Goal: Task Accomplishment & Management: Use online tool/utility

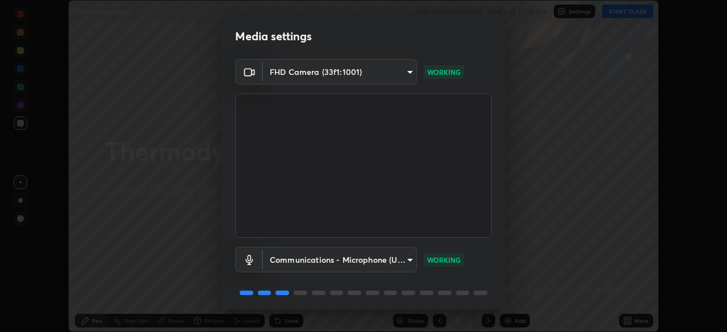
scroll to position [40, 0]
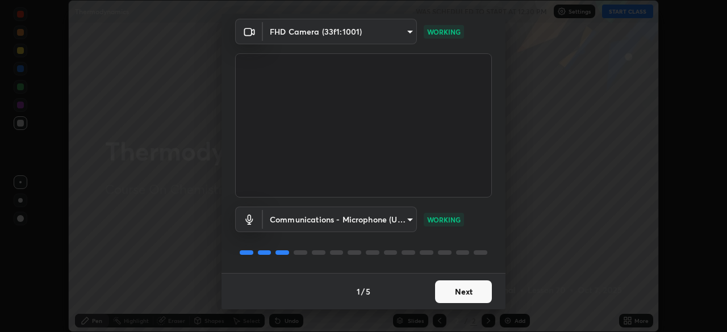
click at [471, 293] on button "Next" at bounding box center [463, 291] width 57 height 23
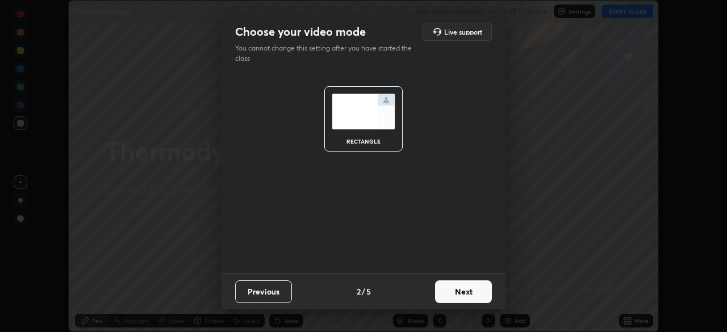
click at [468, 301] on button "Next" at bounding box center [463, 291] width 57 height 23
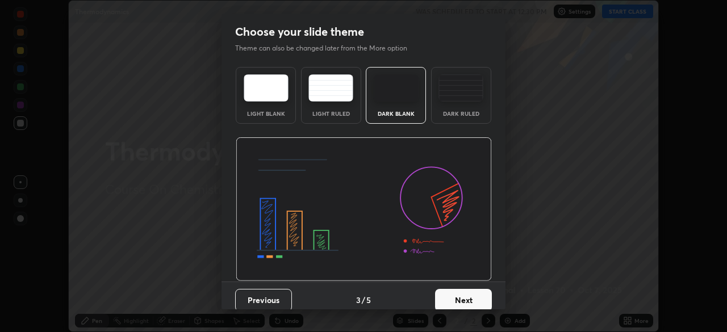
scroll to position [9, 0]
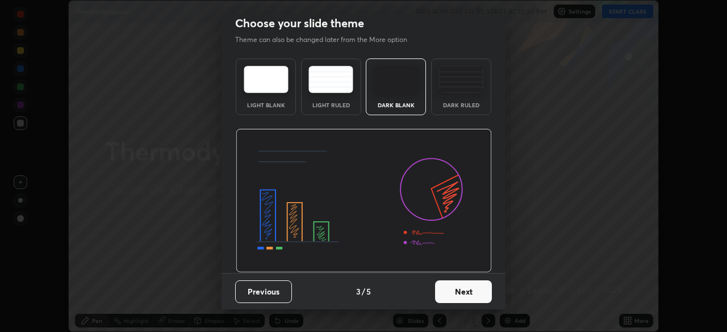
click at [446, 287] on button "Next" at bounding box center [463, 291] width 57 height 23
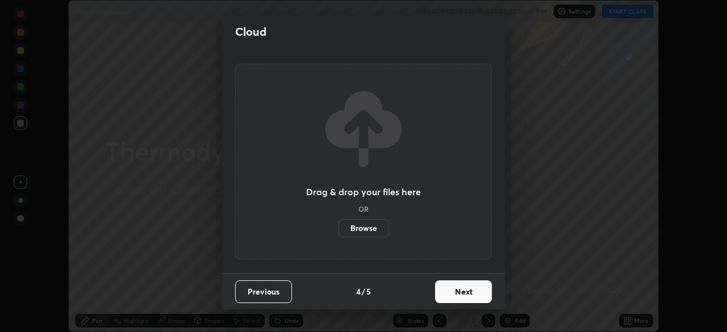
scroll to position [0, 0]
click at [451, 293] on button "Next" at bounding box center [463, 291] width 57 height 23
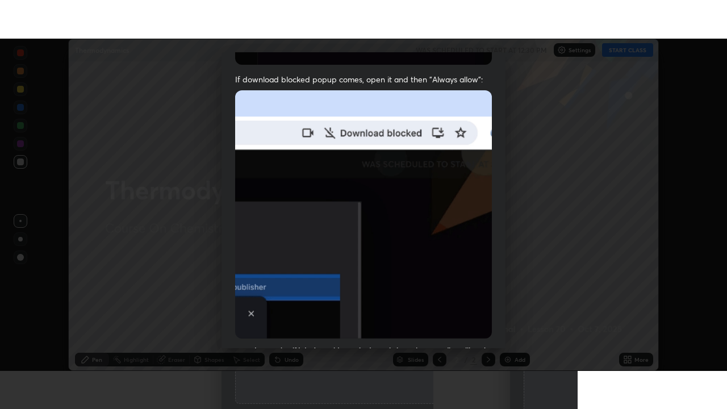
scroll to position [272, 0]
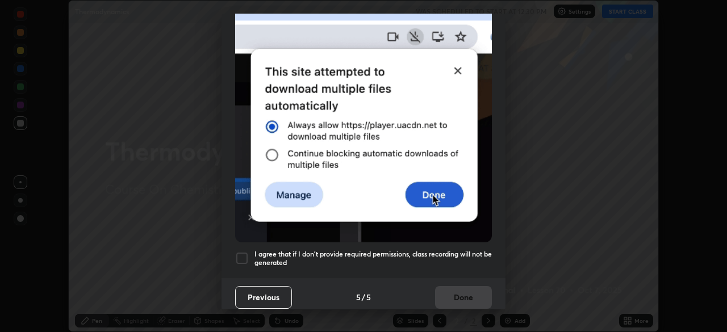
click at [426, 251] on h5 "I agree that if I don't provide required permissions, class recording will not …" at bounding box center [372, 259] width 237 height 18
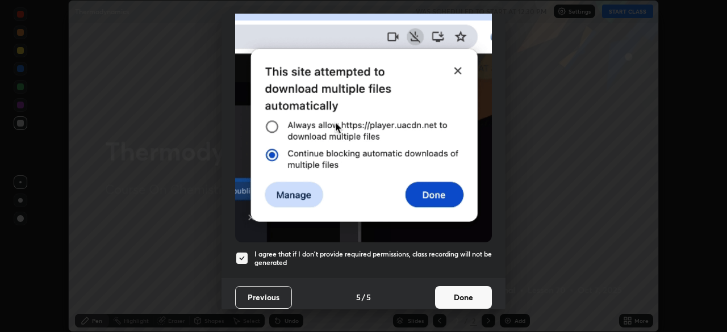
click at [467, 295] on button "Done" at bounding box center [463, 297] width 57 height 23
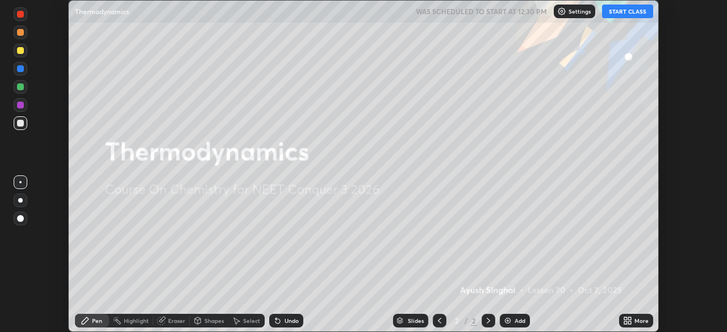
click at [639, 322] on div "More" at bounding box center [641, 321] width 14 height 6
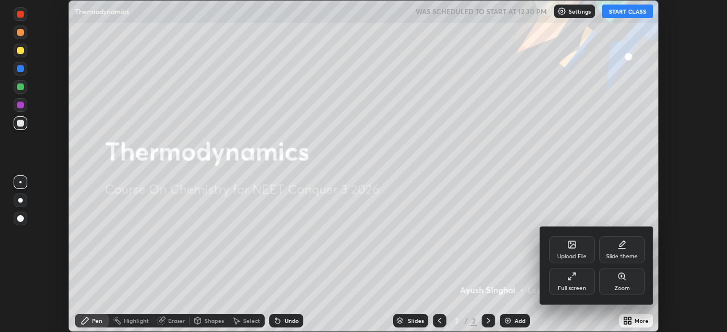
click at [569, 291] on div "Full screen" at bounding box center [571, 289] width 28 height 6
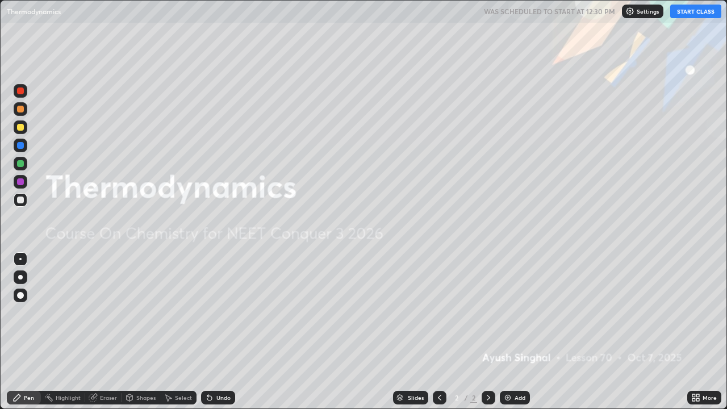
scroll to position [409, 727]
click at [694, 17] on button "START CLASS" at bounding box center [695, 12] width 51 height 14
click at [514, 332] on div "Add" at bounding box center [519, 398] width 11 height 6
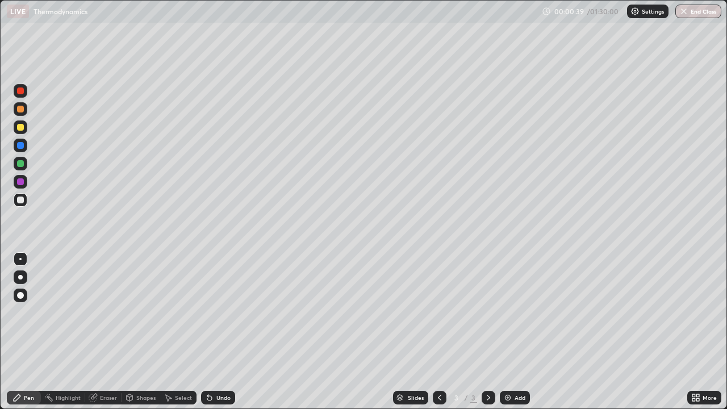
click at [21, 201] on div at bounding box center [20, 199] width 7 height 7
click at [22, 162] on div at bounding box center [20, 163] width 7 height 7
click at [24, 201] on div at bounding box center [21, 200] width 14 height 14
click at [514, 332] on div "Add" at bounding box center [519, 398] width 11 height 6
click at [24, 200] on div at bounding box center [21, 200] width 14 height 14
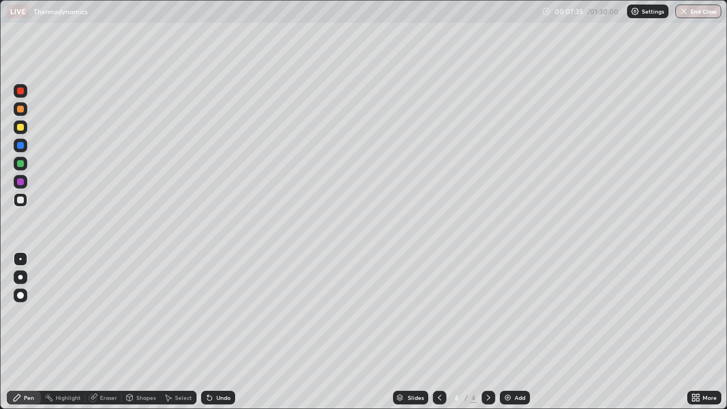
click at [222, 332] on div "Undo" at bounding box center [223, 398] width 14 height 6
click at [438, 332] on icon at bounding box center [439, 397] width 9 height 9
click at [473, 332] on div "4" at bounding box center [473, 397] width 7 height 10
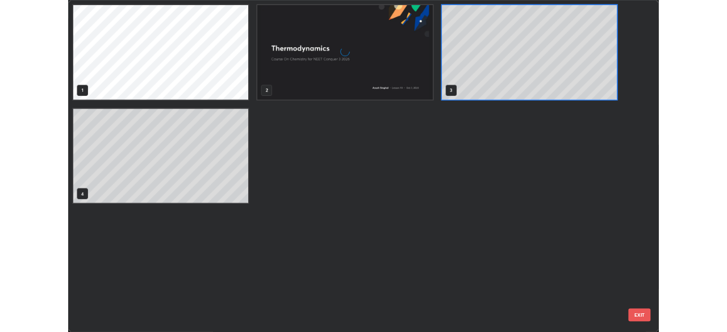
scroll to position [404, 720]
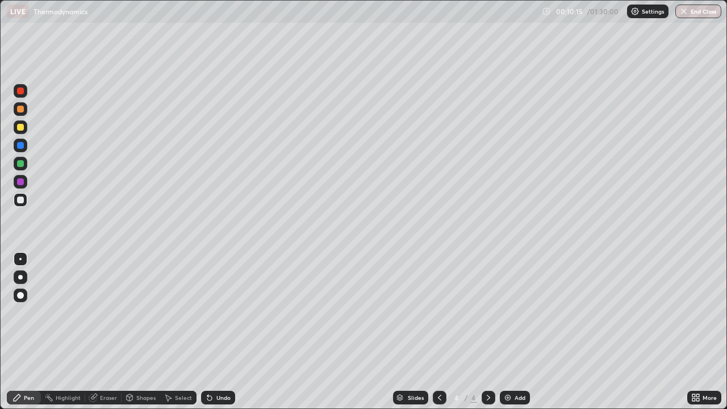
click at [218, 332] on div "Undo" at bounding box center [223, 398] width 14 height 6
click at [216, 332] on div "Undo" at bounding box center [223, 398] width 14 height 6
click at [520, 332] on div "Add" at bounding box center [515, 398] width 30 height 14
click at [212, 332] on icon at bounding box center [209, 397] width 9 height 9
click at [207, 332] on icon at bounding box center [207, 395] width 1 height 1
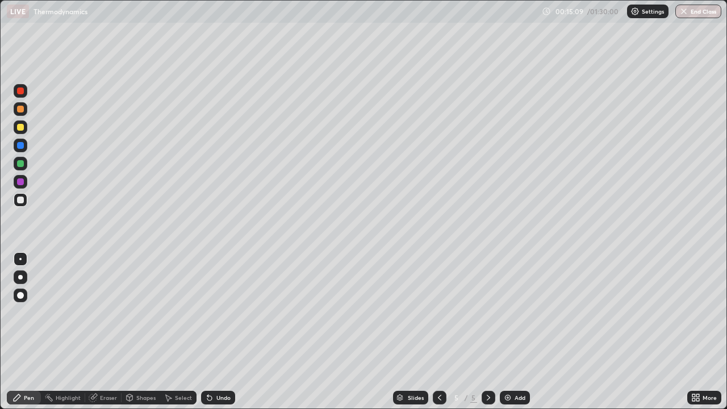
click at [20, 201] on div at bounding box center [20, 199] width 7 height 7
click at [215, 332] on div "Undo" at bounding box center [218, 398] width 34 height 14
click at [218, 332] on div "Undo" at bounding box center [223, 398] width 14 height 6
click at [225, 332] on div "Undo" at bounding box center [223, 398] width 14 height 6
click at [223, 332] on div "Undo" at bounding box center [223, 398] width 14 height 6
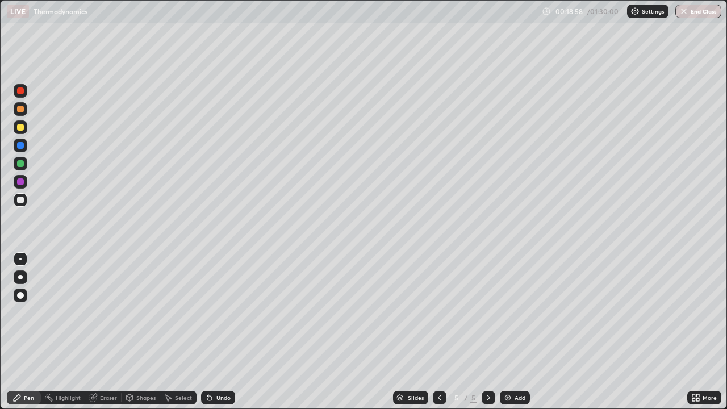
click at [219, 332] on div "Undo" at bounding box center [223, 398] width 14 height 6
click at [218, 332] on div "Undo" at bounding box center [223, 398] width 14 height 6
click at [221, 332] on div "Undo" at bounding box center [218, 398] width 34 height 14
click at [224, 332] on div "Undo" at bounding box center [218, 398] width 34 height 14
click at [216, 332] on div "Undo" at bounding box center [218, 398] width 34 height 14
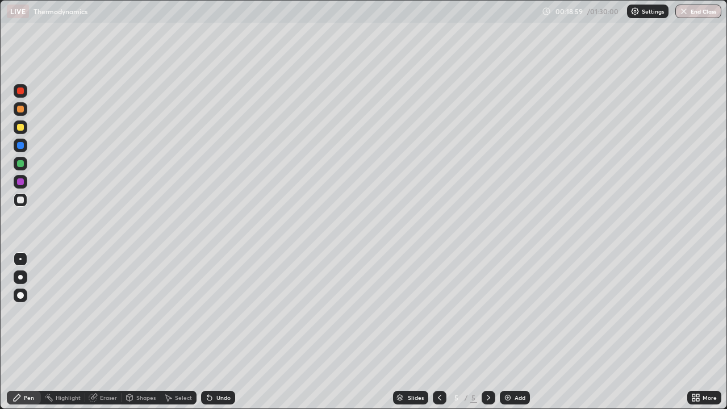
click at [216, 332] on div "Undo" at bounding box center [223, 398] width 14 height 6
click at [526, 332] on div "Add" at bounding box center [515, 398] width 30 height 14
click at [219, 332] on div "Undo" at bounding box center [223, 398] width 14 height 6
click at [506, 332] on img at bounding box center [507, 397] width 9 height 9
click at [116, 332] on div "Eraser" at bounding box center [103, 398] width 36 height 14
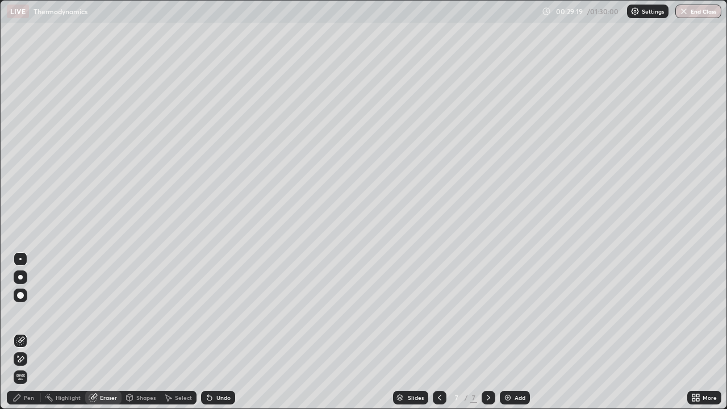
click at [30, 332] on div "Pen" at bounding box center [29, 398] width 10 height 6
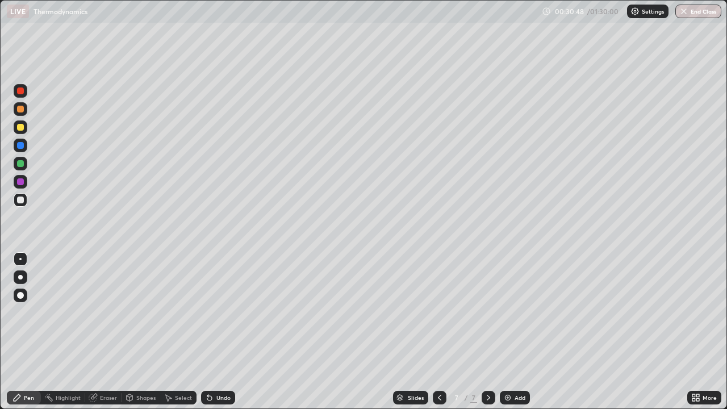
click at [219, 332] on div "Undo" at bounding box center [223, 398] width 14 height 6
click at [217, 332] on div "Undo" at bounding box center [223, 398] width 14 height 6
click at [230, 332] on div "Undo" at bounding box center [218, 398] width 34 height 14
click at [224, 332] on div "Undo" at bounding box center [218, 398] width 34 height 14
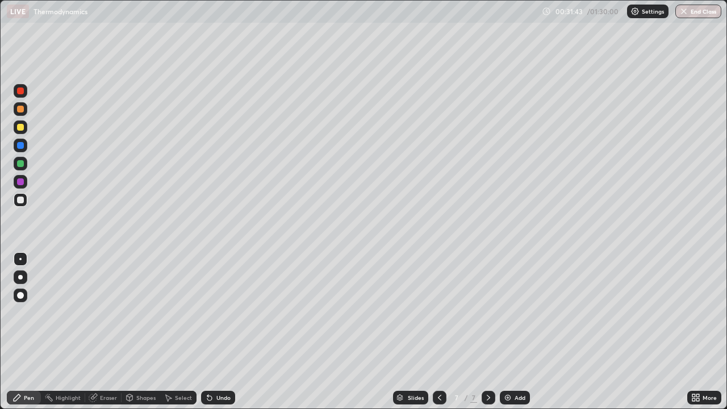
click at [221, 332] on div "Undo" at bounding box center [218, 398] width 34 height 14
click at [501, 332] on div "Add" at bounding box center [515, 398] width 30 height 14
click at [19, 165] on div at bounding box center [20, 163] width 7 height 7
click at [225, 332] on div "Undo" at bounding box center [223, 398] width 14 height 6
click at [219, 332] on div "Undo" at bounding box center [223, 398] width 14 height 6
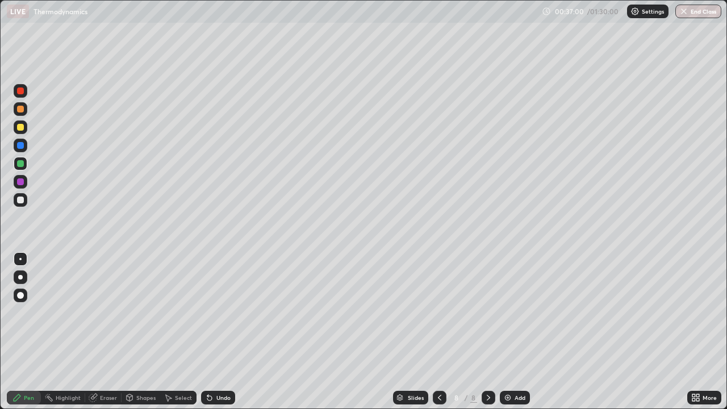
click at [217, 332] on div "Undo" at bounding box center [223, 398] width 14 height 6
click at [506, 332] on img at bounding box center [507, 397] width 9 height 9
click at [19, 200] on div at bounding box center [20, 199] width 7 height 7
click at [23, 163] on div at bounding box center [20, 163] width 7 height 7
click at [21, 128] on div at bounding box center [20, 127] width 7 height 7
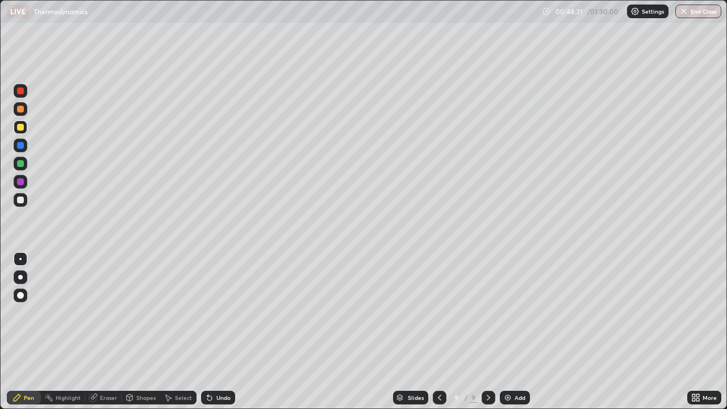
click at [109, 332] on div "Eraser" at bounding box center [108, 398] width 17 height 6
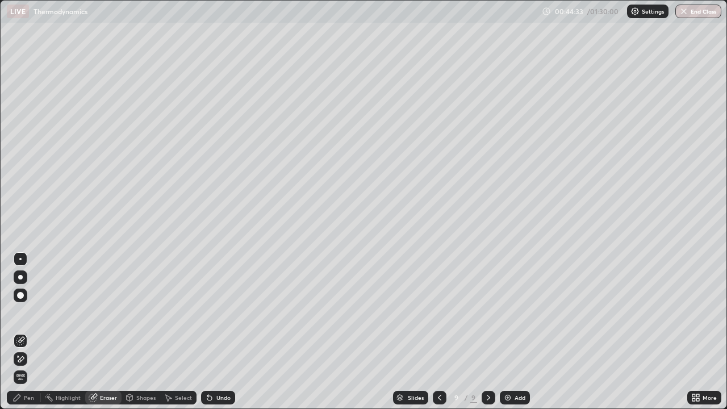
click at [26, 332] on div "Pen" at bounding box center [29, 398] width 10 height 6
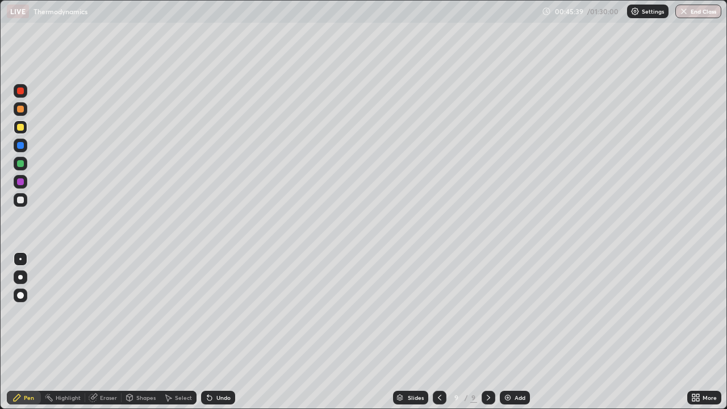
click at [506, 332] on div "Add" at bounding box center [515, 398] width 30 height 14
click at [509, 332] on img at bounding box center [507, 397] width 9 height 9
click at [219, 332] on div "Undo" at bounding box center [223, 398] width 14 height 6
click at [23, 200] on div at bounding box center [20, 199] width 7 height 7
click at [520, 332] on div "Add" at bounding box center [519, 398] width 11 height 6
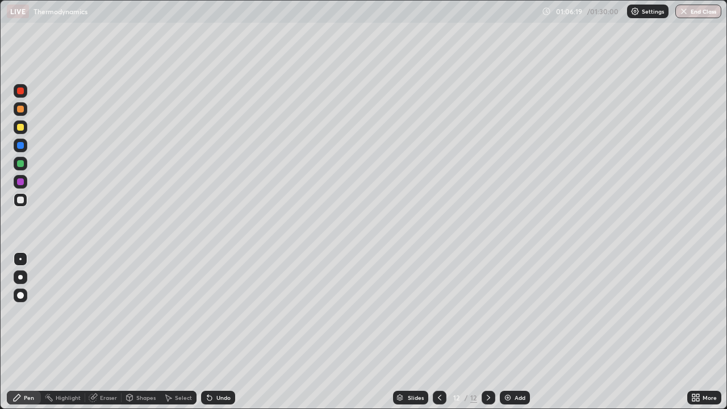
click at [512, 332] on div "Add" at bounding box center [515, 398] width 30 height 14
click at [106, 332] on div "Eraser" at bounding box center [108, 398] width 17 height 6
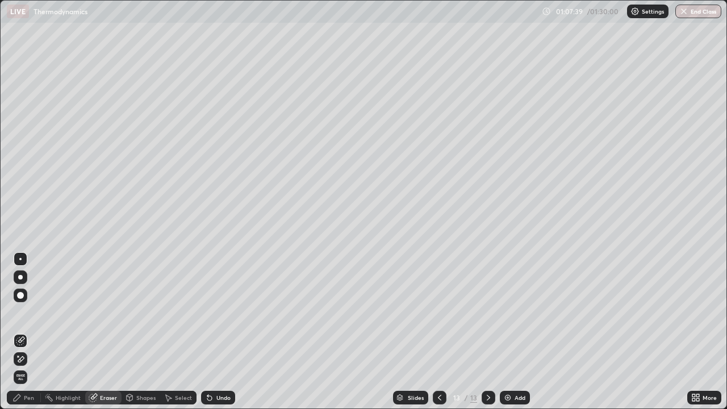
click at [34, 332] on div "Pen" at bounding box center [24, 398] width 34 height 14
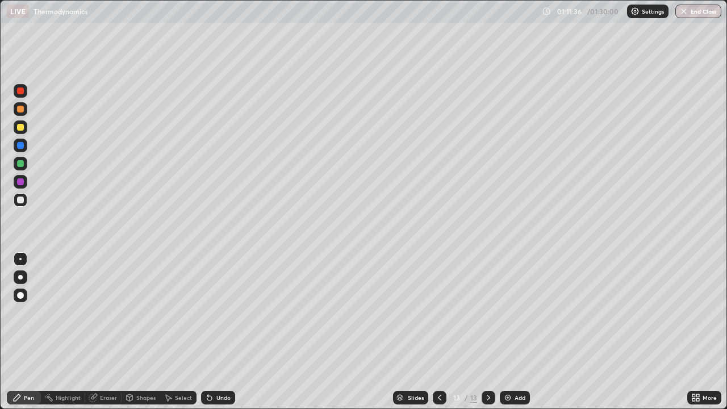
click at [689, 12] on button "End Class" at bounding box center [698, 12] width 46 height 14
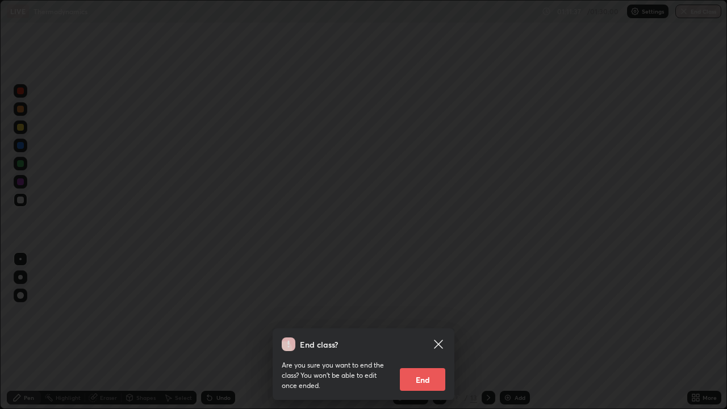
click at [422, 332] on button "End" at bounding box center [422, 379] width 45 height 23
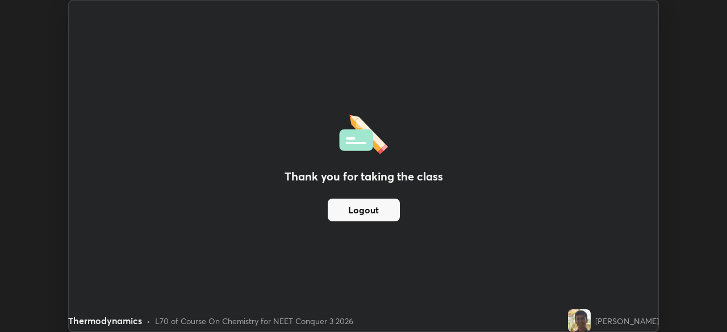
scroll to position [56435, 56040]
